Goal: Information Seeking & Learning: Understand process/instructions

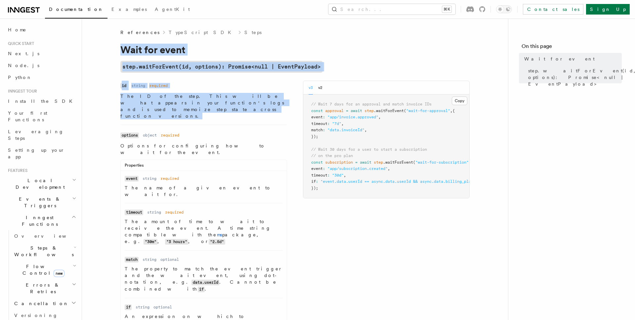
drag, startPoint x: 123, startPoint y: 47, endPoint x: 243, endPoint y: 107, distance: 134.1
click at [242, 103] on article "References TypeScript SDK Steps Wait for event step.waitForEvent(id, options): …" at bounding box center [295, 315] width 405 height 572
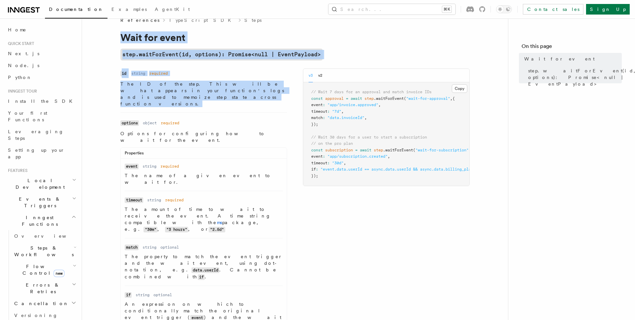
scroll to position [188, 0]
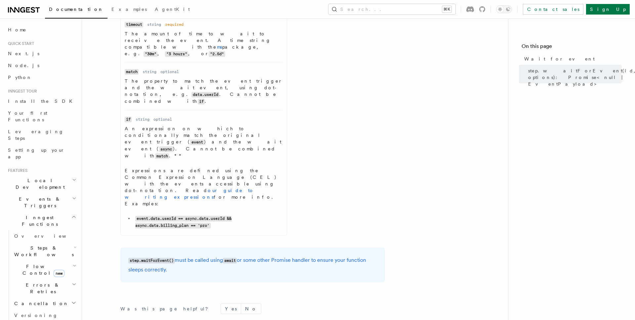
click at [301, 248] on div "step.waitForEvent() must be called using await or some other Promise handler to…" at bounding box center [252, 265] width 264 height 35
copy article "Wait for event step.waitForEvent(id, options): Promise<null | EventPayload> Nam…"
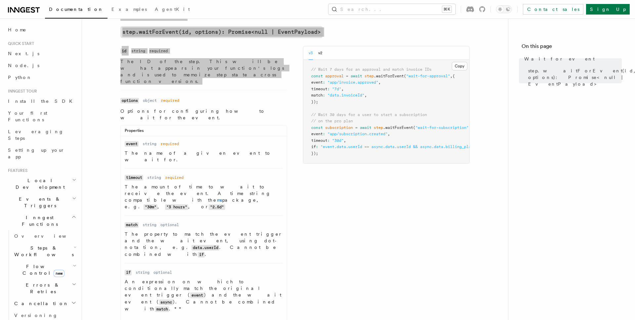
scroll to position [0, 0]
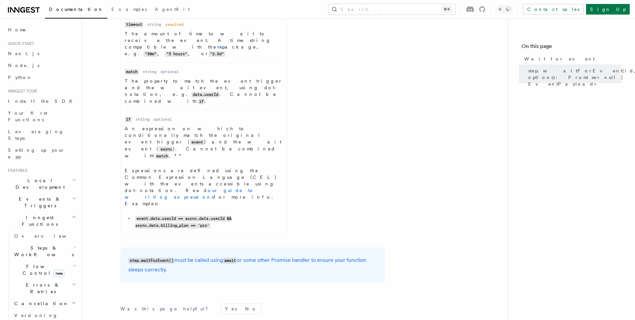
click at [321, 303] on form "Was this page helpful? Yes No" at bounding box center [252, 308] width 264 height 11
drag, startPoint x: 279, startPoint y: 187, endPoint x: 251, endPoint y: 138, distance: 56.0
click at [251, 141] on article "References TypeScript SDK Steps Wait for event step.waitForEvent(id, options): …" at bounding box center [295, 129] width 405 height 572
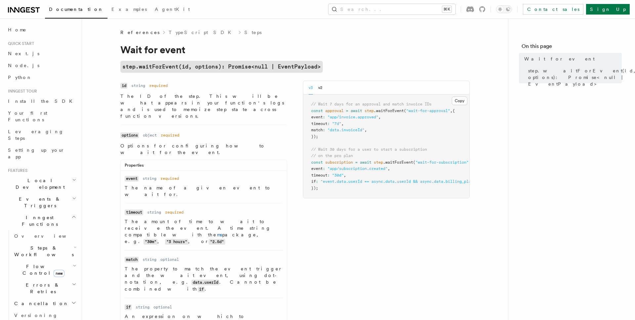
drag, startPoint x: 272, startPoint y: 167, endPoint x: 122, endPoint y: 43, distance: 194.6
click at [122, 43] on article "References TypeScript SDK Steps Wait for event step.waitForEvent(id, options): …" at bounding box center [295, 315] width 405 height 572
copy article "Wait for event step.waitForEvent(id, options): Promise<null | EventPayload> Nam…"
click at [413, 212] on div "Name id Type string Required required Description The ID of the step. This will…" at bounding box center [294, 254] width 349 height 347
click at [525, 219] on nav "On this page Wait for event step.waitForEvent(id, options): Promise<null | Even…" at bounding box center [571, 169] width 127 height 301
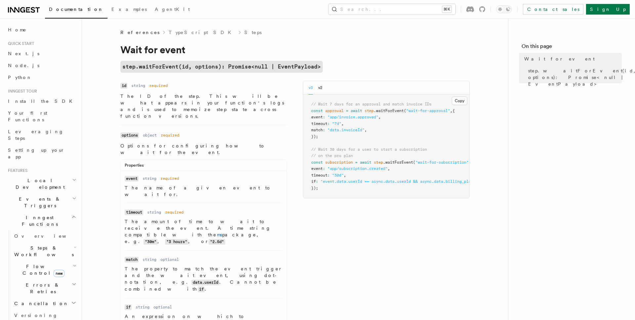
click at [416, 232] on div "Name id Type string Required required Description The ID of the step. This will…" at bounding box center [294, 254] width 349 height 347
